Goal: Obtain resource: Obtain resource

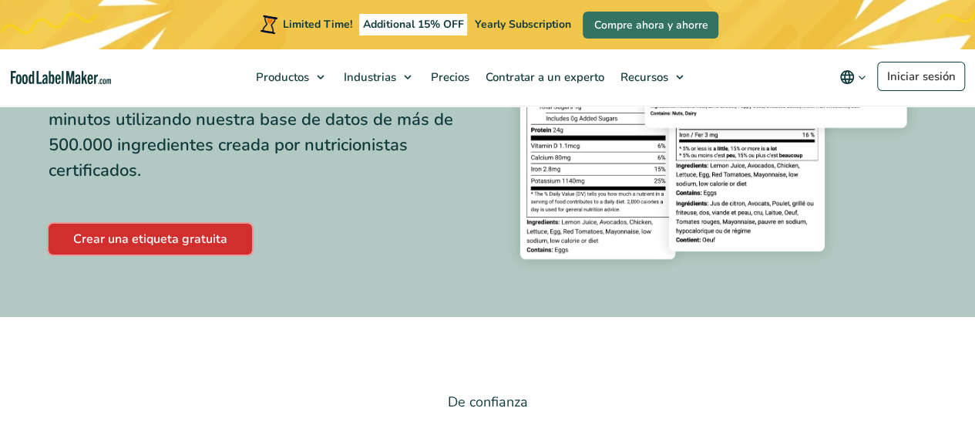
click at [214, 234] on link "Crear una etiqueta gratuita" at bounding box center [150, 239] width 203 height 31
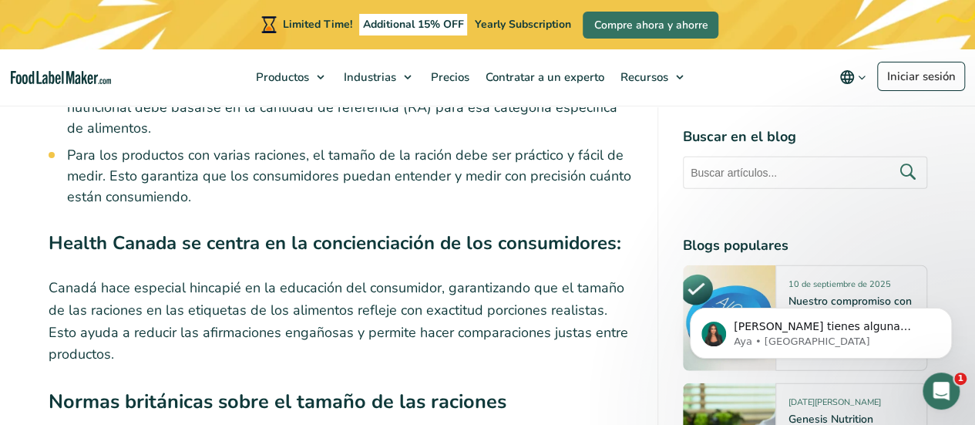
scroll to position [4464, 0]
